Goal: Task Accomplishment & Management: Use online tool/utility

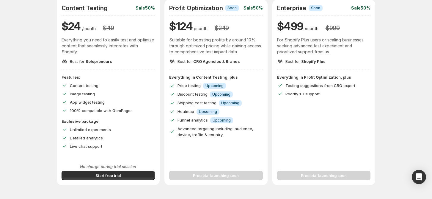
scroll to position [159, 0]
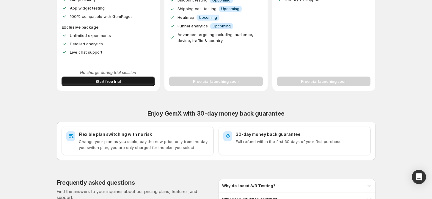
click at [124, 80] on button "Start free trial" at bounding box center [109, 81] width 94 height 10
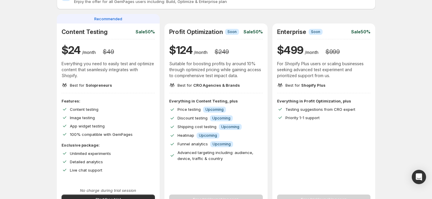
scroll to position [40, 0]
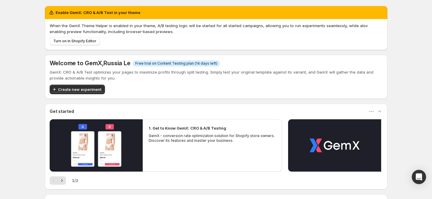
click at [422, 8] on div "Enable GemX: CRO & A/B Test in your theme When the GemX Theme Helper is enabled…" at bounding box center [216, 132] width 432 height 264
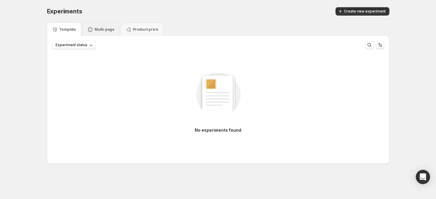
click at [97, 26] on div "Multi-page" at bounding box center [100, 29] width 37 height 13
click at [66, 29] on p "Template" at bounding box center [67, 29] width 17 height 5
click at [103, 32] on div "Multi-page" at bounding box center [100, 29] width 27 height 6
click at [356, 13] on span "Create new experiment" at bounding box center [365, 11] width 42 height 5
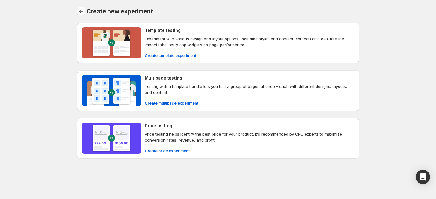
click at [83, 12] on icon "Back" at bounding box center [81, 11] width 6 height 6
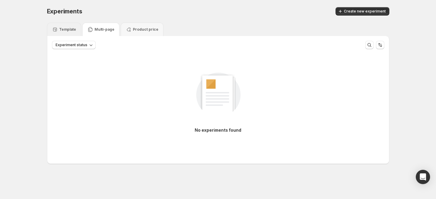
click at [70, 28] on p "Template" at bounding box center [67, 29] width 17 height 5
click at [413, 76] on div "Experiments. This page is ready Experiments Create new experiment Template Mult…" at bounding box center [218, 98] width 436 height 196
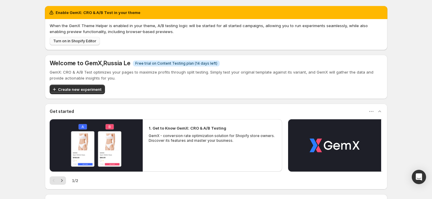
click at [82, 41] on span "Turn on in Shopify Editor" at bounding box center [74, 41] width 43 height 5
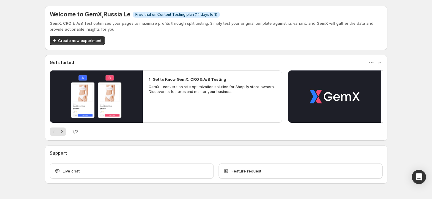
click at [140, 10] on div "Welcome to GemX , Russia Le Info Free trial on Content Testing plan (14 days le…" at bounding box center [216, 28] width 343 height 44
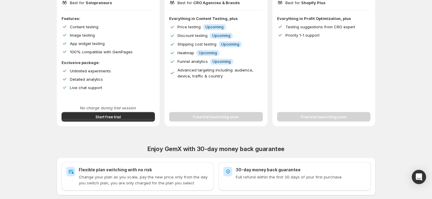
scroll to position [136, 0]
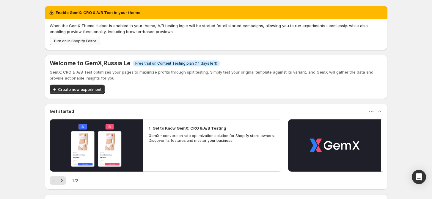
click at [84, 41] on span "Turn on in Shopify Editor" at bounding box center [74, 41] width 43 height 5
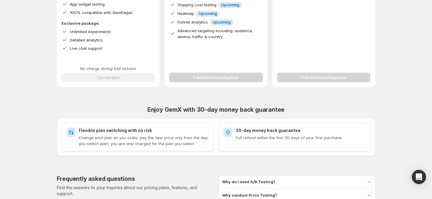
scroll to position [79, 0]
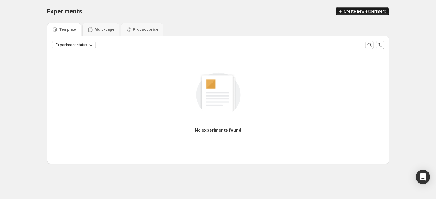
click at [354, 12] on span "Create new experiment" at bounding box center [365, 11] width 42 height 5
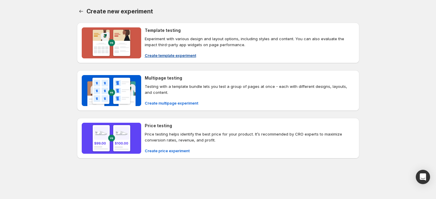
click at [166, 54] on span "Create template experiment" at bounding box center [170, 55] width 51 height 6
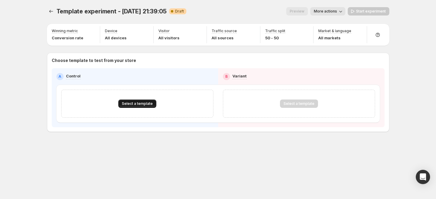
click at [147, 105] on span "Select a template" at bounding box center [137, 103] width 31 height 5
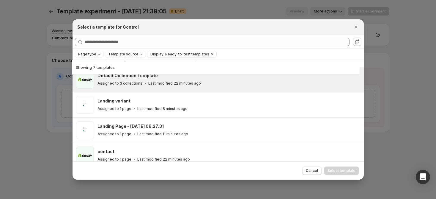
scroll to position [90, 0]
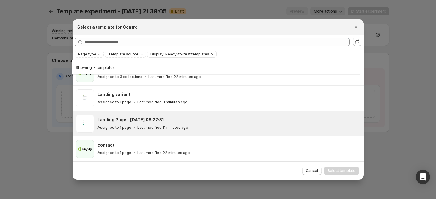
click at [159, 124] on div "Landing Page - Oct 8, 08:27:31 Assigned to 1 page Last modified 11 minutes ago" at bounding box center [228, 124] width 261 height 14
click at [357, 171] on button "Select template" at bounding box center [341, 170] width 35 height 8
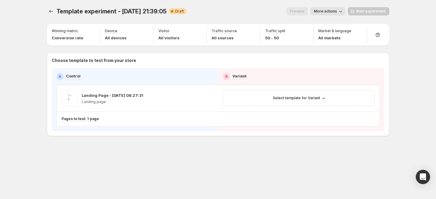
scroll to position [65, 0]
click at [304, 99] on span "Select template for Variant" at bounding box center [296, 97] width 47 height 5
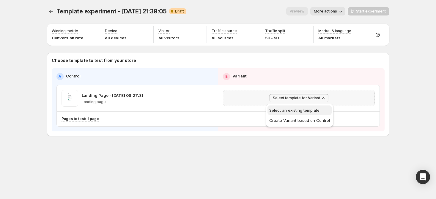
click at [293, 109] on span "Select an existing template" at bounding box center [295, 110] width 50 height 5
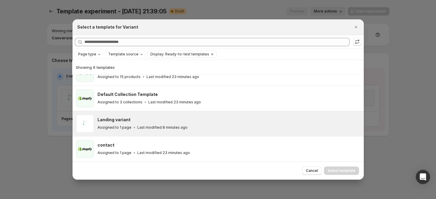
click at [174, 126] on p "Last modified 8 minutes ago" at bounding box center [162, 127] width 50 height 5
click at [340, 170] on span "Select template" at bounding box center [342, 170] width 28 height 5
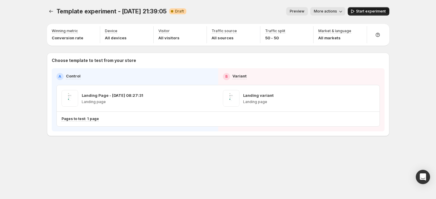
click at [373, 15] on button "Start experiment" at bounding box center [369, 11] width 42 height 8
click at [51, 11] on icon "Experiments" at bounding box center [51, 11] width 6 height 6
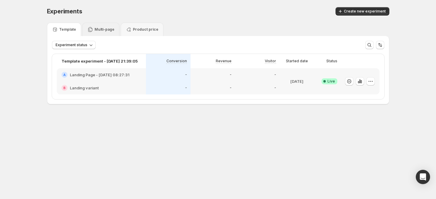
click at [100, 31] on p "Multi-page" at bounding box center [105, 29] width 20 height 5
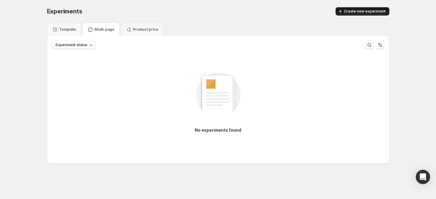
click at [373, 15] on button "Create new experiment" at bounding box center [363, 11] width 54 height 8
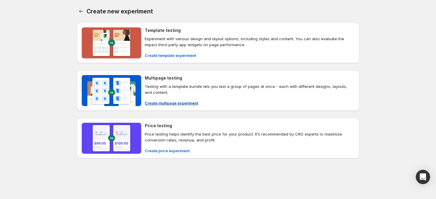
click at [162, 79] on h4 "Multipage testing" at bounding box center [163, 78] width 37 height 6
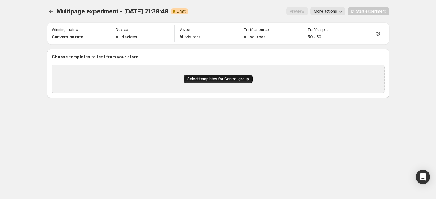
click at [228, 76] on span "Select templates for Control group" at bounding box center [218, 78] width 62 height 5
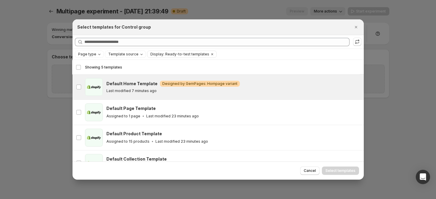
click at [177, 96] on div "Default Home Template Warning Designed by GemPages: Hompage variant Last modifi…" at bounding box center [234, 87] width 254 height 18
click at [333, 173] on span "Select templates" at bounding box center [341, 170] width 30 height 5
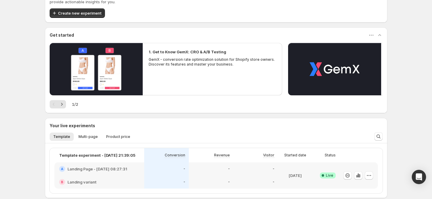
scroll to position [40, 0]
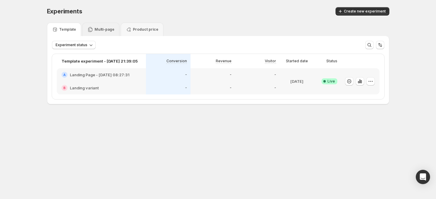
click at [107, 30] on p "Multi-page" at bounding box center [105, 29] width 20 height 5
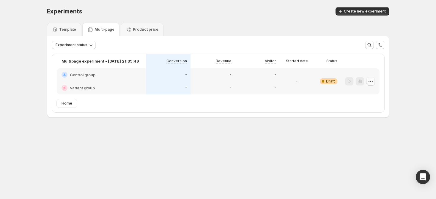
click at [368, 80] on icon "button" at bounding box center [371, 81] width 6 height 6
click at [357, 94] on icon "button" at bounding box center [356, 93] width 6 height 6
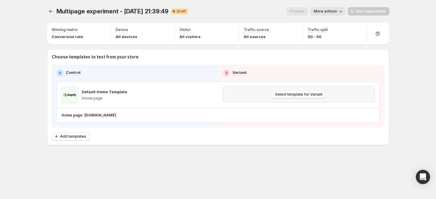
click at [289, 93] on span "Select template for Variant" at bounding box center [298, 94] width 47 height 5
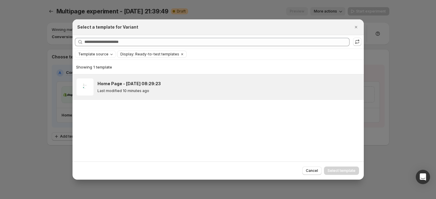
click at [160, 86] on div "Home Page - Oct 8, 08:29:23" at bounding box center [228, 84] width 261 height 6
click at [190, 88] on div "Home Page - Oct 8, 08:29:23 Last modified 10 minutes ago" at bounding box center [228, 87] width 261 height 12
click at [352, 168] on button "Select template" at bounding box center [341, 170] width 35 height 8
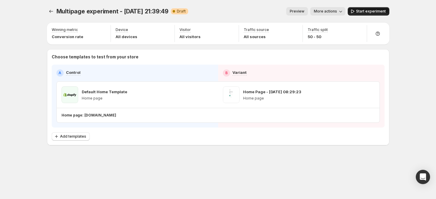
click at [370, 15] on button "Start experiment" at bounding box center [369, 11] width 42 height 8
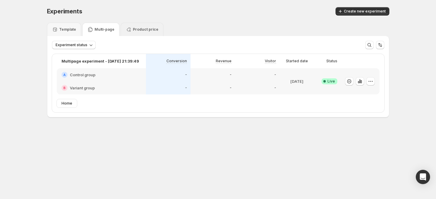
click at [148, 30] on p "Product price" at bounding box center [146, 29] width 26 height 5
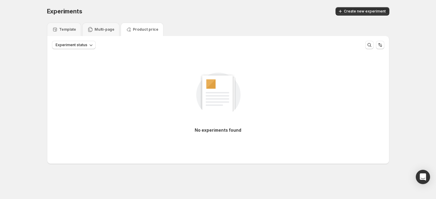
click at [325, 63] on div "No experiments found" at bounding box center [218, 100] width 333 height 80
click at [361, 7] on button "Create new experiment" at bounding box center [363, 11] width 54 height 8
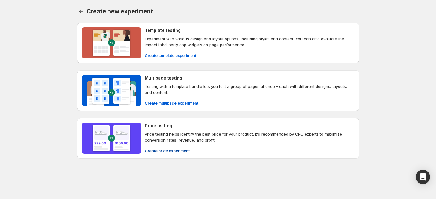
click at [161, 146] on button "Create price experiment" at bounding box center [167, 151] width 52 height 10
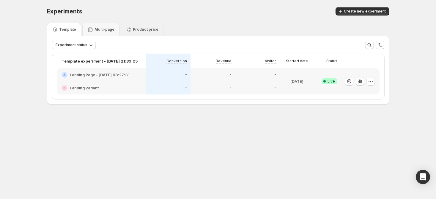
click at [135, 32] on div "Product price" at bounding box center [142, 29] width 43 height 13
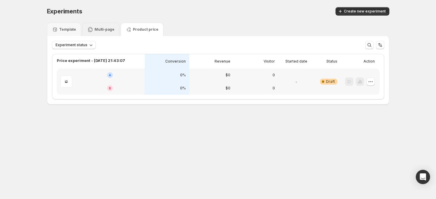
click at [104, 31] on p "Multi-page" at bounding box center [105, 29] width 20 height 5
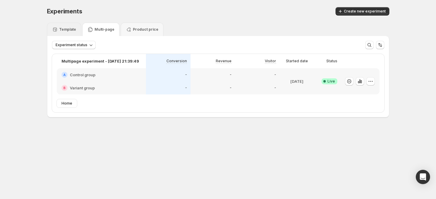
click at [71, 29] on p "Template" at bounding box center [67, 29] width 17 height 5
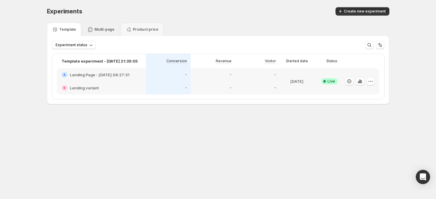
click at [101, 25] on div "Multi-page" at bounding box center [100, 29] width 37 height 13
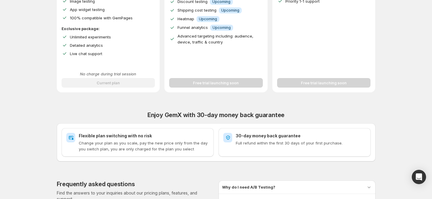
scroll to position [159, 0]
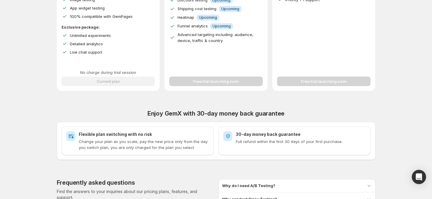
click at [405, 23] on div "Improve Your Store's Conversion Rate, Revenue, and Profit – Start Your 14-Day F…" at bounding box center [216, 53] width 418 height 424
